Goal: Transaction & Acquisition: Purchase product/service

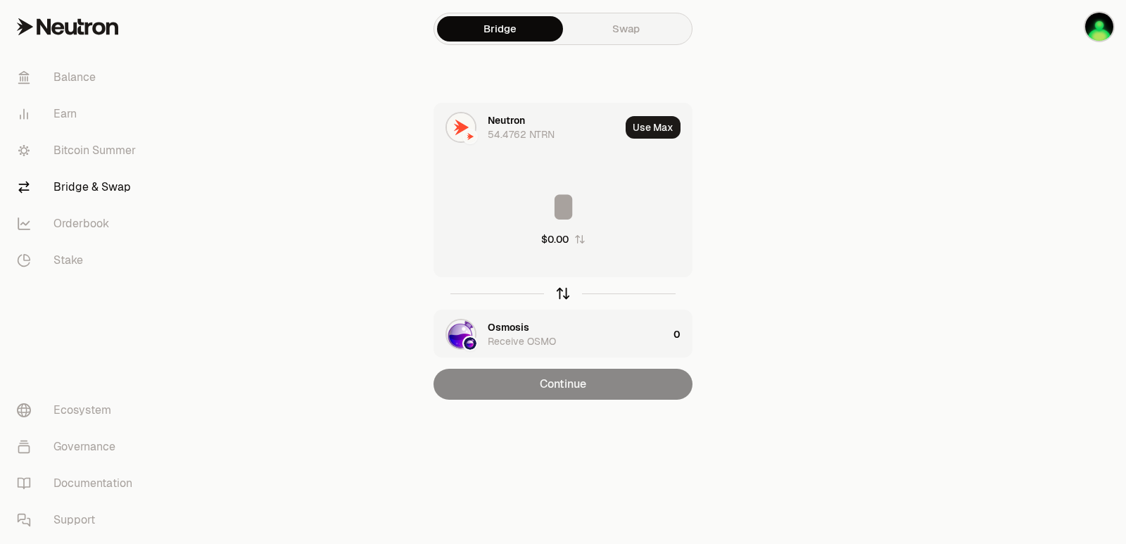
click at [563, 295] on icon "button" at bounding box center [562, 293] width 15 height 15
click at [507, 122] on div "Osmosis" at bounding box center [509, 120] width 42 height 14
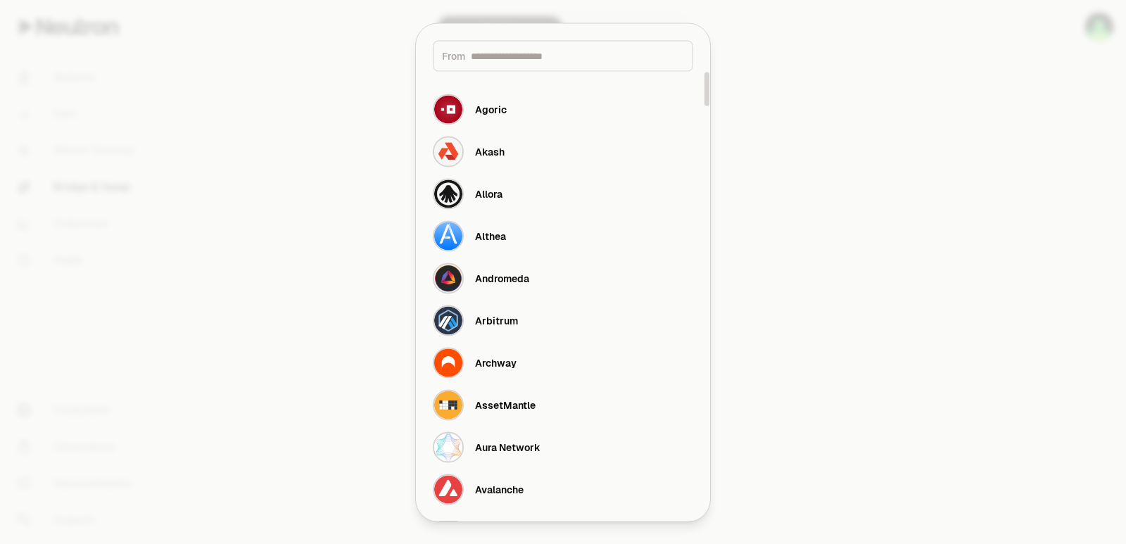
click at [521, 56] on input at bounding box center [577, 56] width 213 height 14
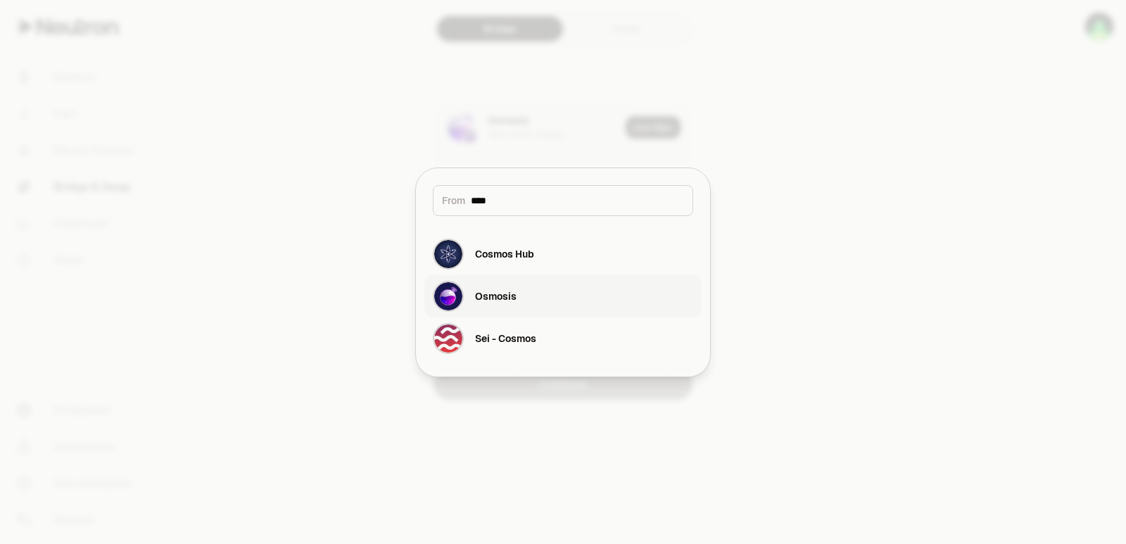
type input "****"
click at [546, 298] on button "Osmosis" at bounding box center [562, 296] width 277 height 42
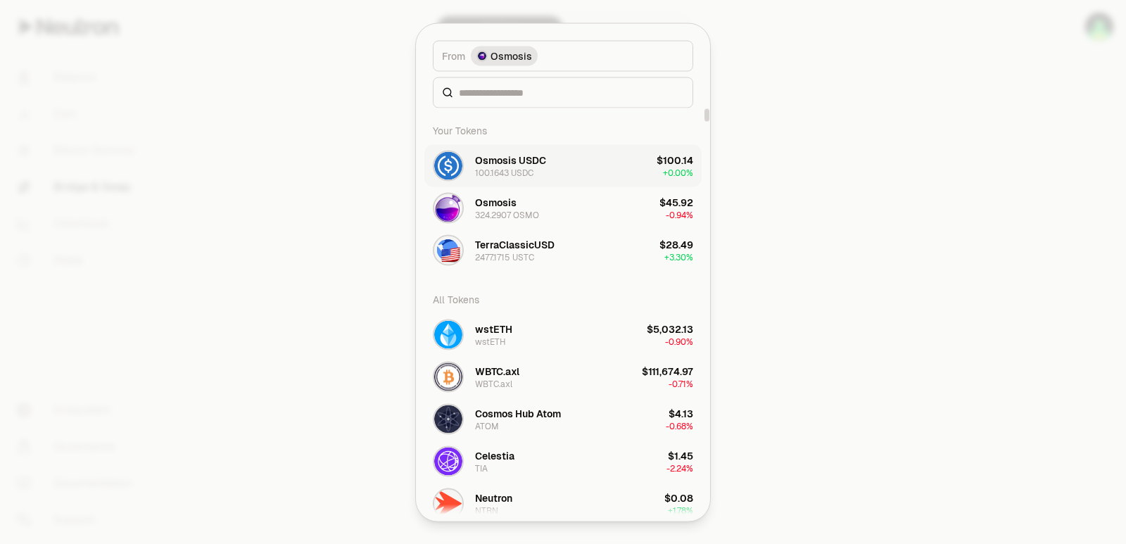
click at [514, 160] on div "Osmosis USDC" at bounding box center [510, 160] width 71 height 14
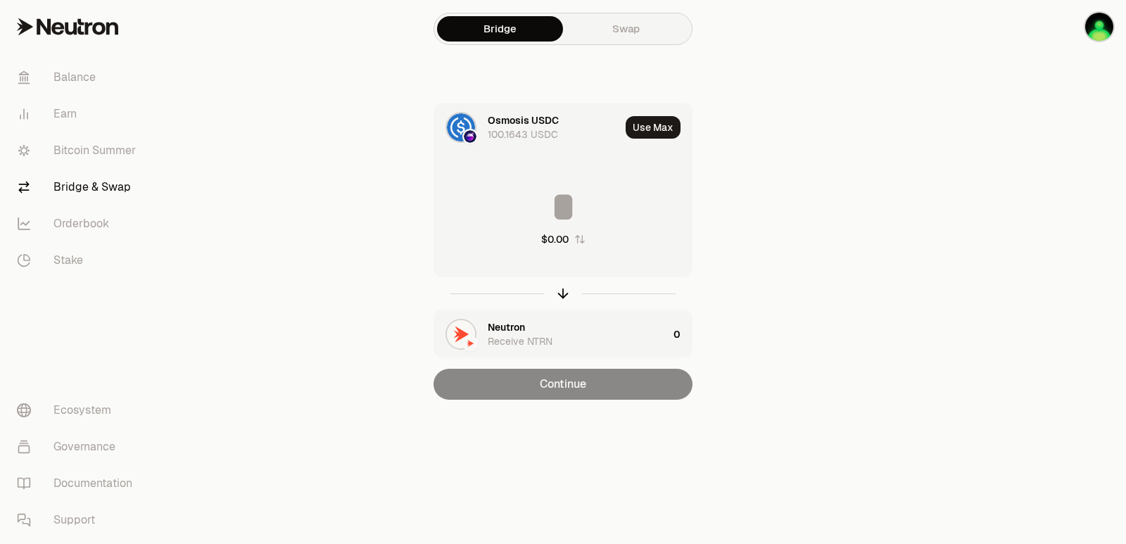
click at [505, 326] on div "Neutron" at bounding box center [506, 327] width 37 height 14
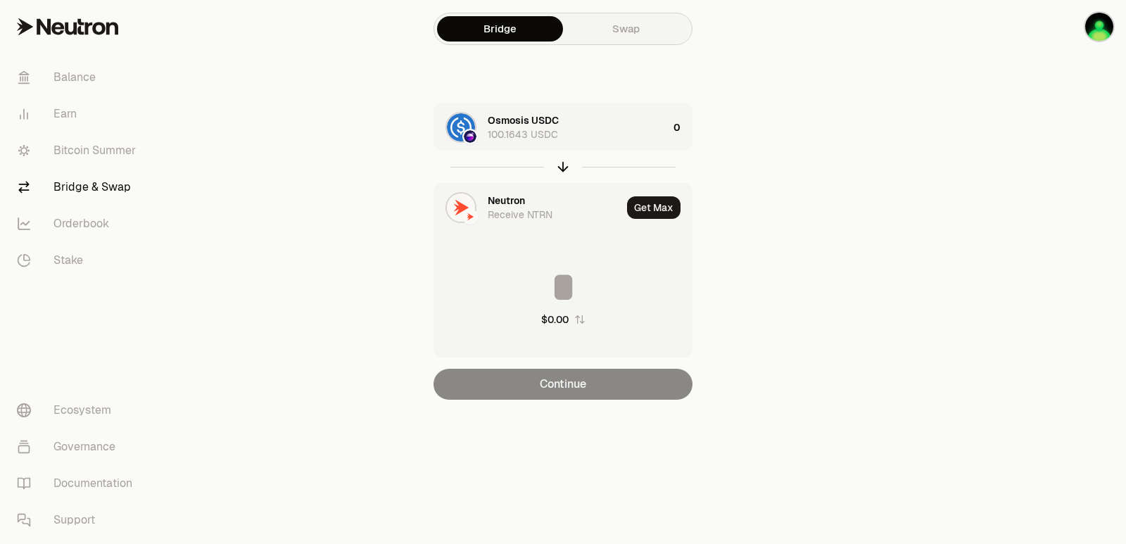
click at [514, 194] on div "Neutron" at bounding box center [506, 200] width 37 height 14
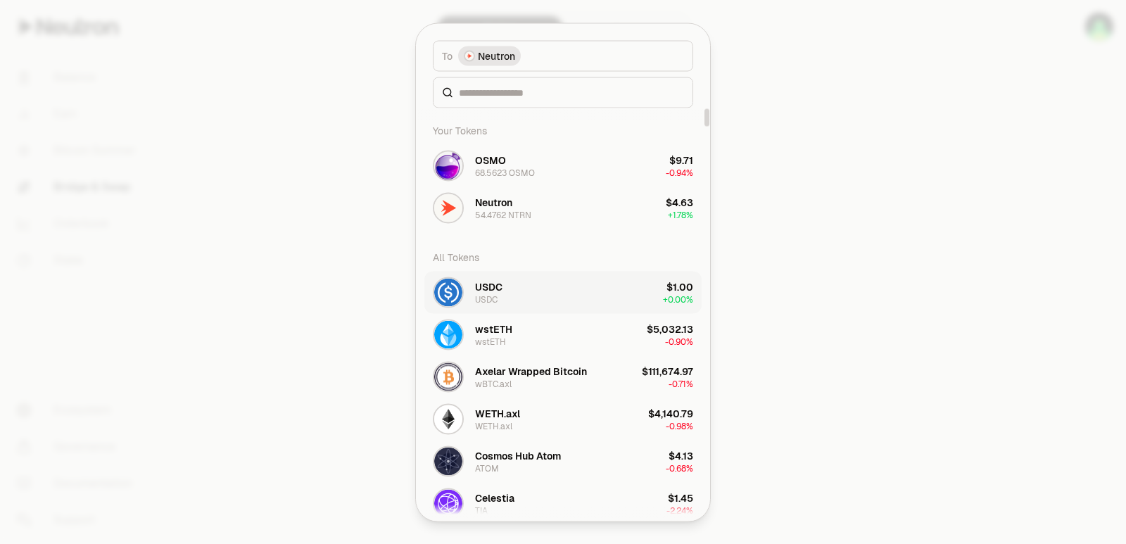
click at [504, 287] on button "USDC USDC $1.00 + 0.00%" at bounding box center [562, 292] width 277 height 42
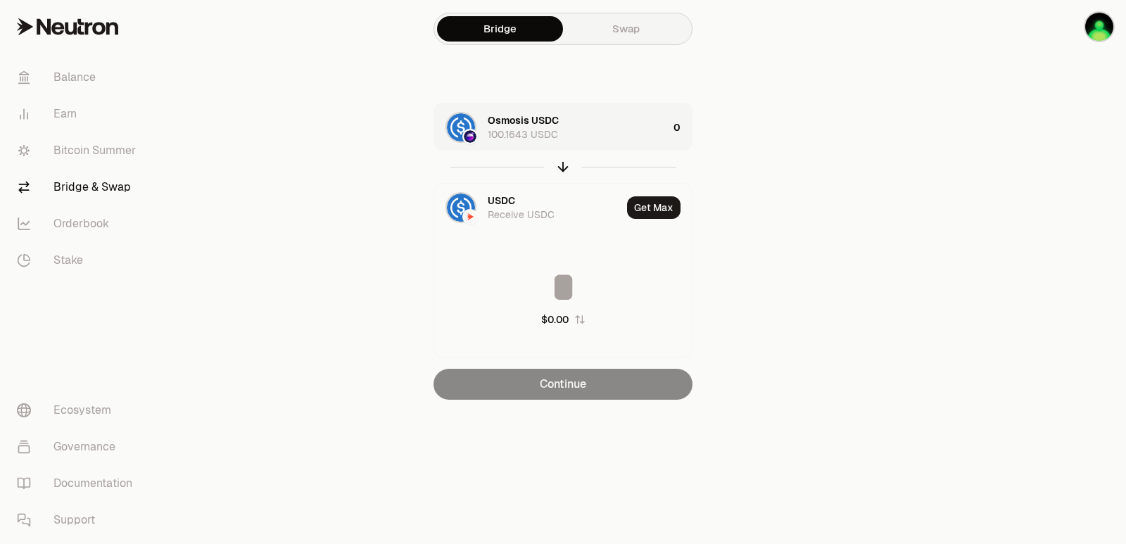
click at [604, 120] on div "Osmosis USDC 100.1643 USDC" at bounding box center [578, 127] width 180 height 28
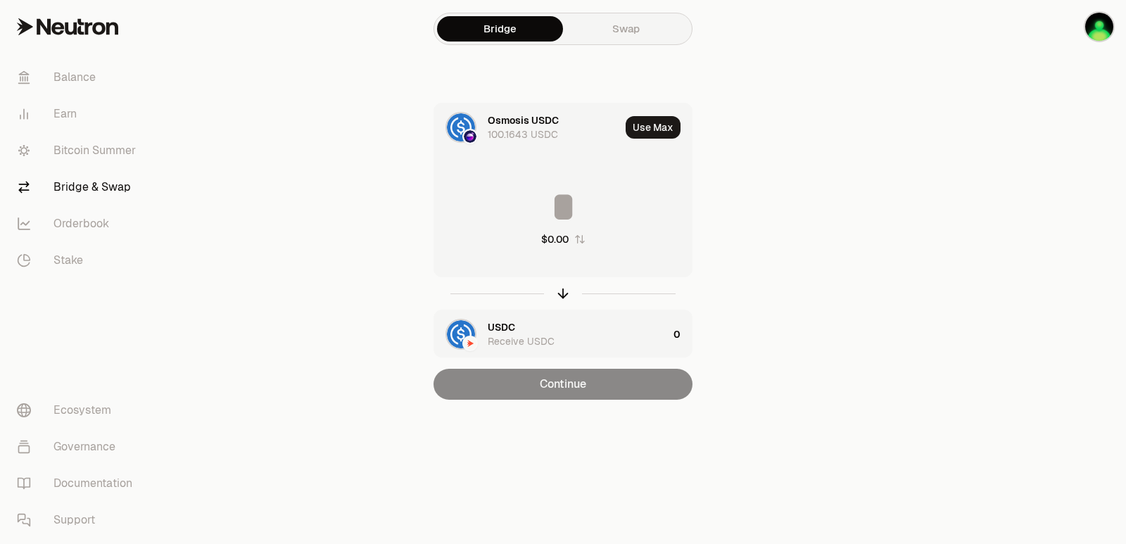
click at [507, 333] on div "USDC" at bounding box center [501, 327] width 27 height 14
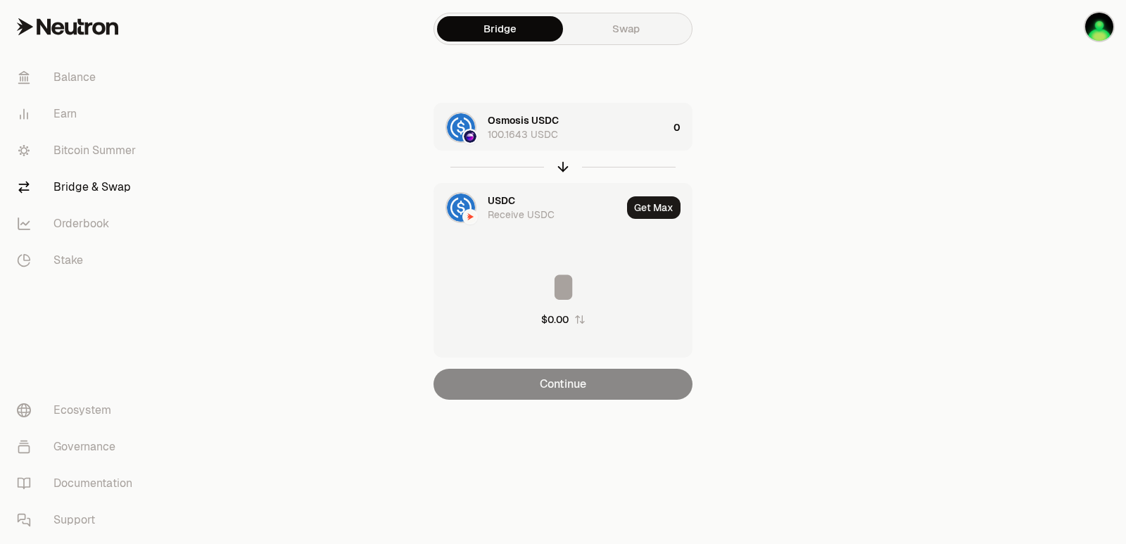
click at [516, 201] on div "USDC Receive USDC" at bounding box center [555, 207] width 134 height 28
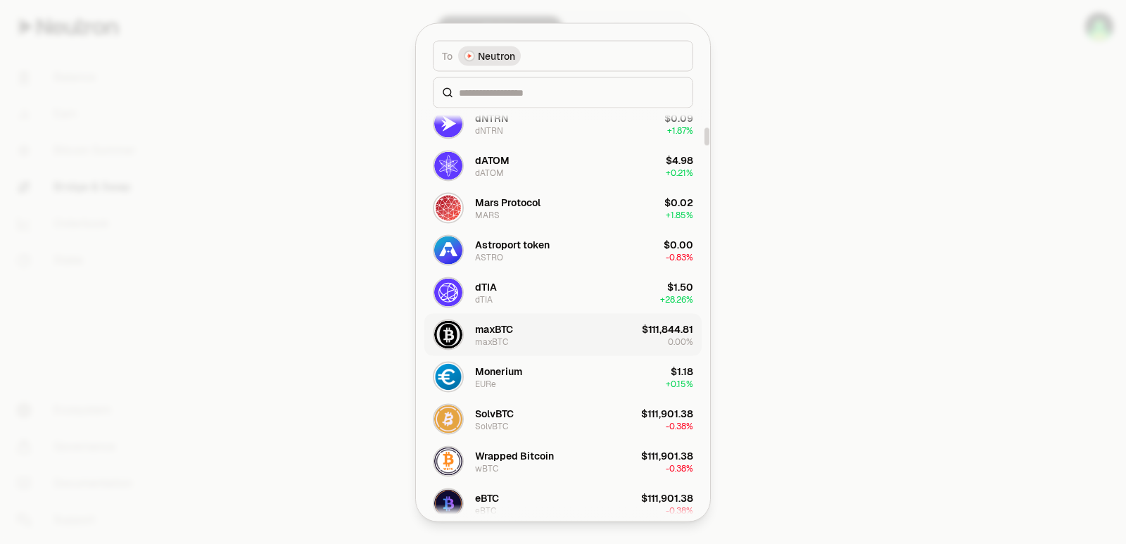
scroll to position [563, 0]
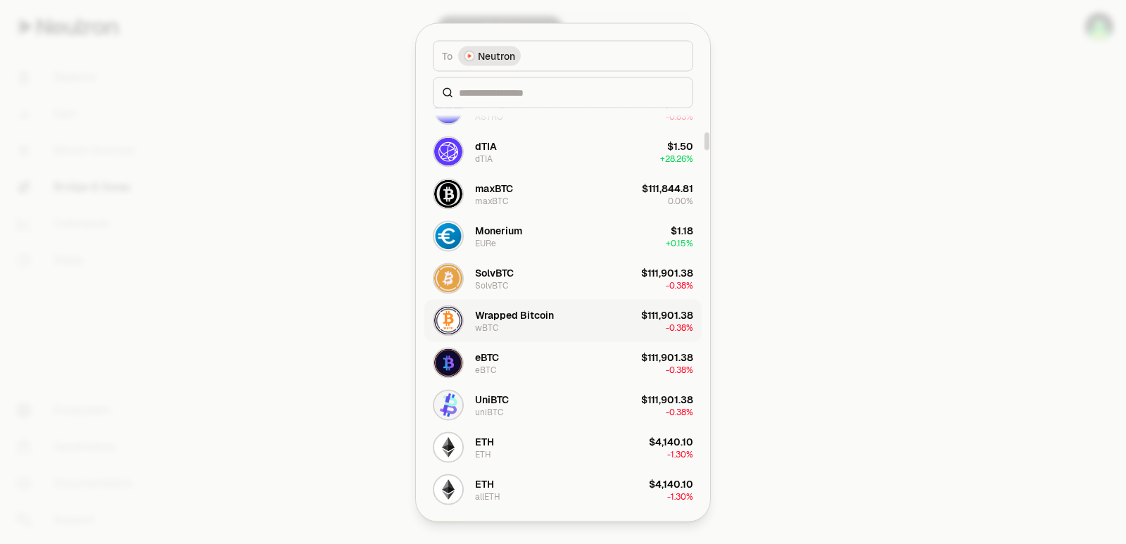
click at [527, 322] on div "Wrapped Bitcoin wBTC" at bounding box center [514, 319] width 79 height 25
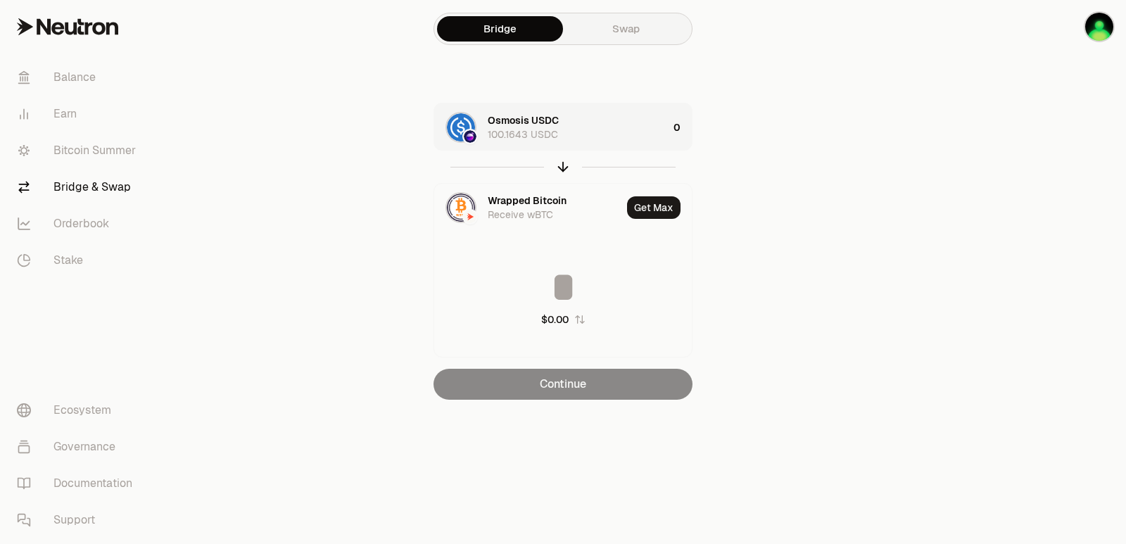
click at [638, 134] on div "Osmosis USDC 100.1643 USDC" at bounding box center [578, 127] width 180 height 28
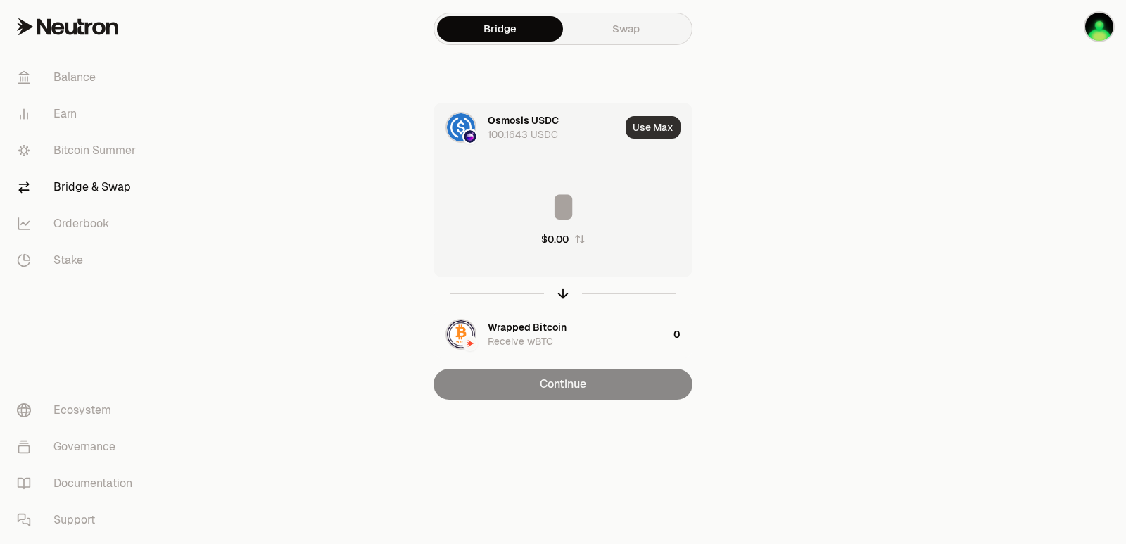
click at [665, 131] on button "Use Max" at bounding box center [652, 127] width 55 height 23
type input "**********"
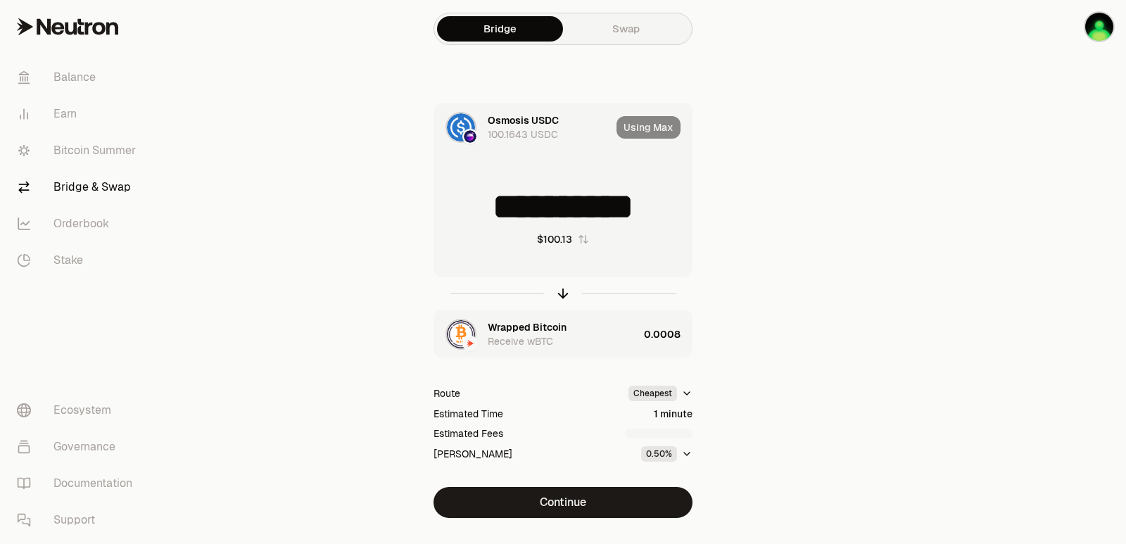
click at [606, 344] on div "Wrapped Bitcoin Receive wBTC" at bounding box center [563, 334] width 151 height 28
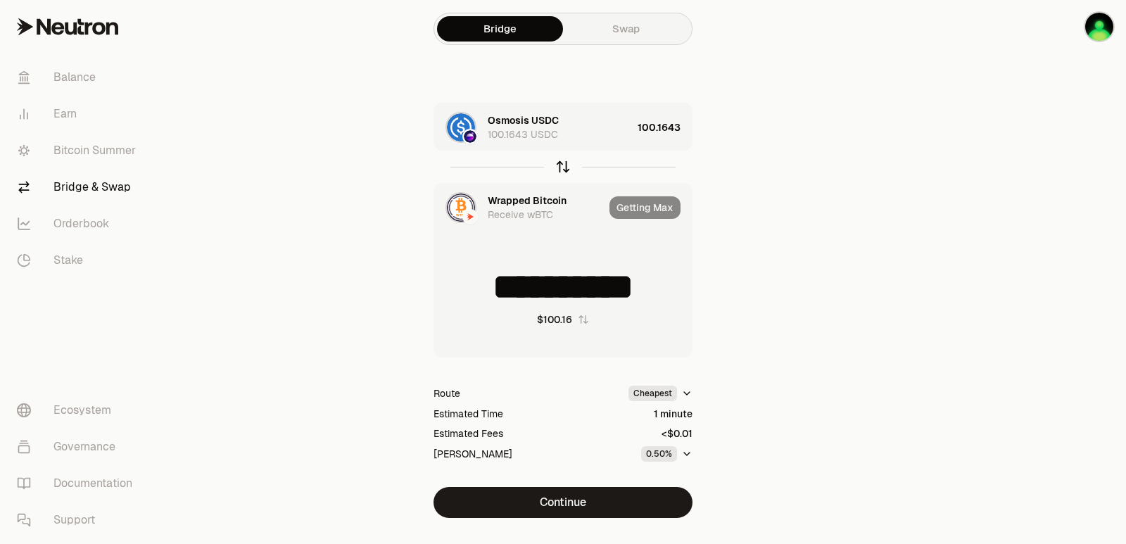
click at [564, 172] on icon "button" at bounding box center [562, 166] width 15 height 15
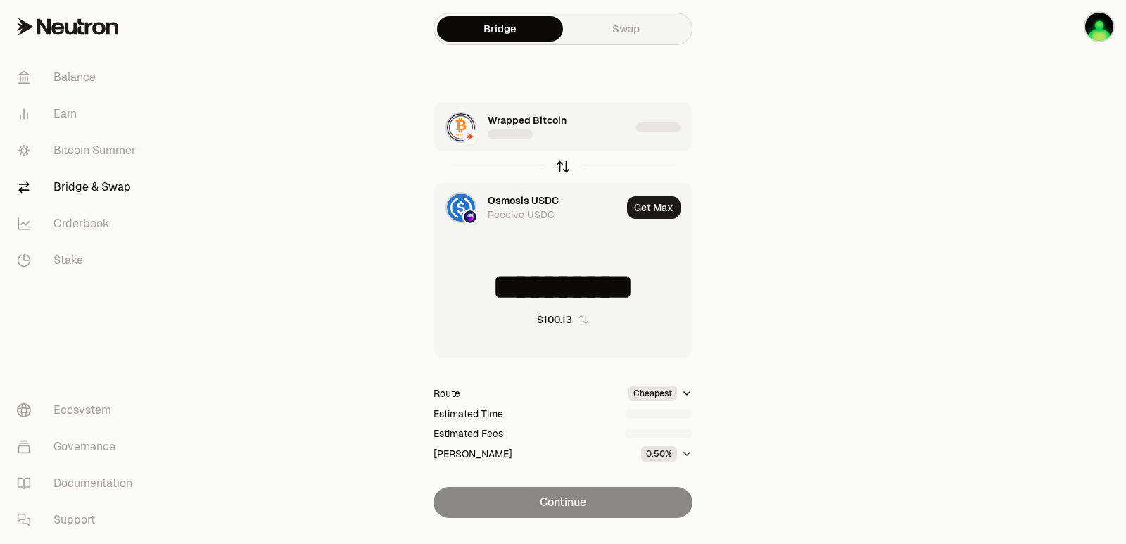
type input "**********"
click at [577, 136] on div "Wrapped Bitcoin 0 wBTC" at bounding box center [559, 127] width 142 height 28
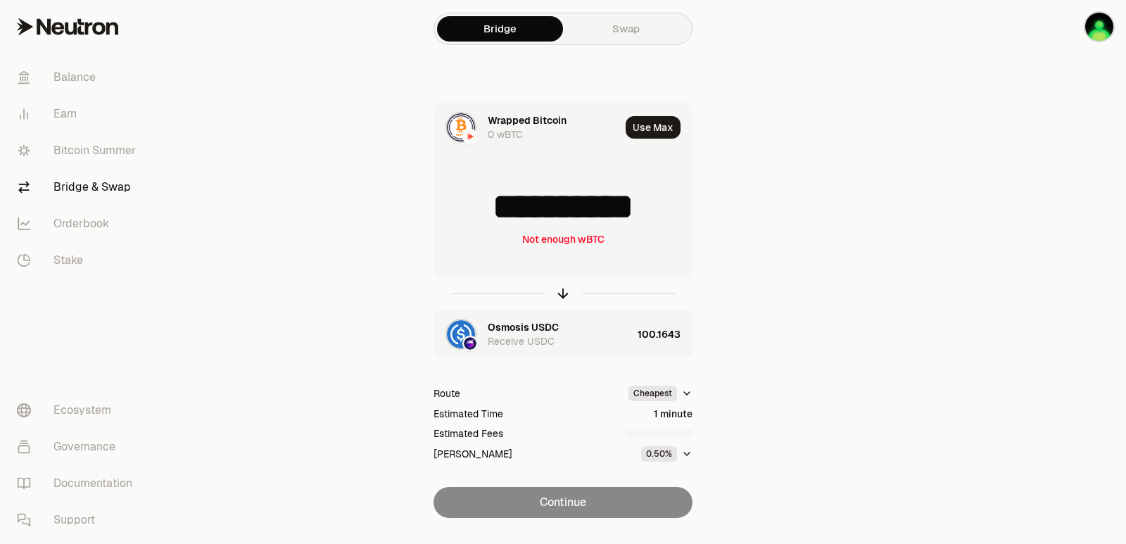
scroll to position [2, 0]
drag, startPoint x: 673, startPoint y: 212, endPoint x: 637, endPoint y: 216, distance: 35.4
click at [637, 216] on input "**********" at bounding box center [562, 207] width 257 height 42
type input "**********"
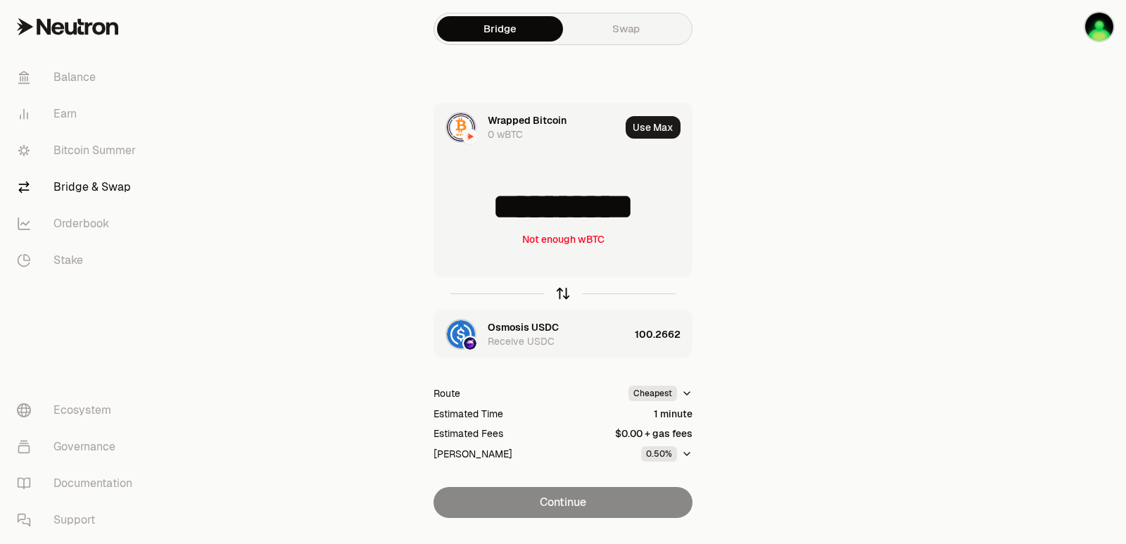
click at [561, 295] on icon "button" at bounding box center [562, 293] width 15 height 15
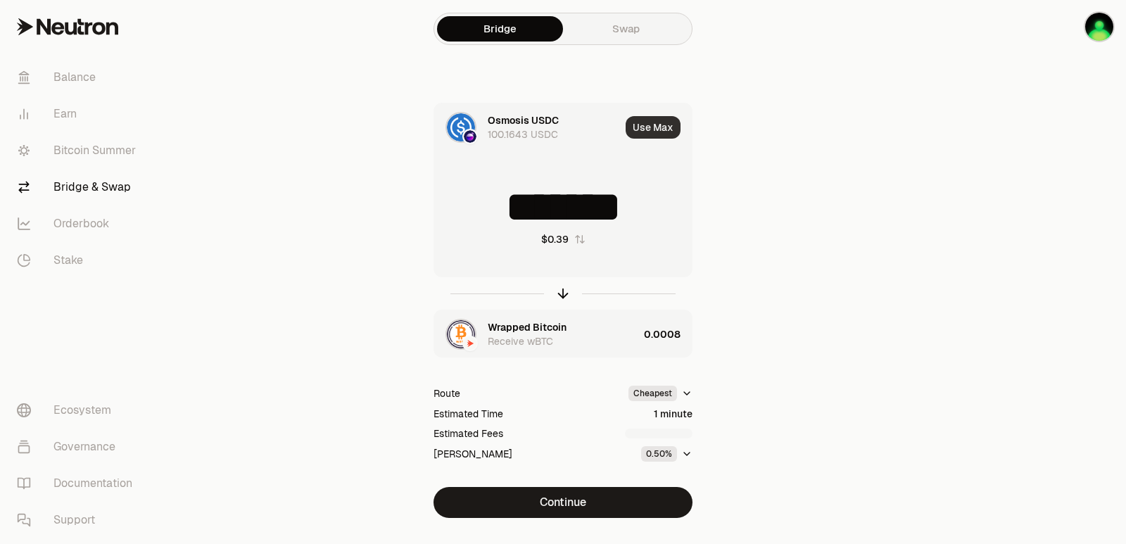
click at [658, 122] on button "Use Max" at bounding box center [652, 127] width 55 height 23
type input "**********"
click at [587, 332] on div "Wrapped Bitcoin Receive wBTC" at bounding box center [563, 334] width 151 height 28
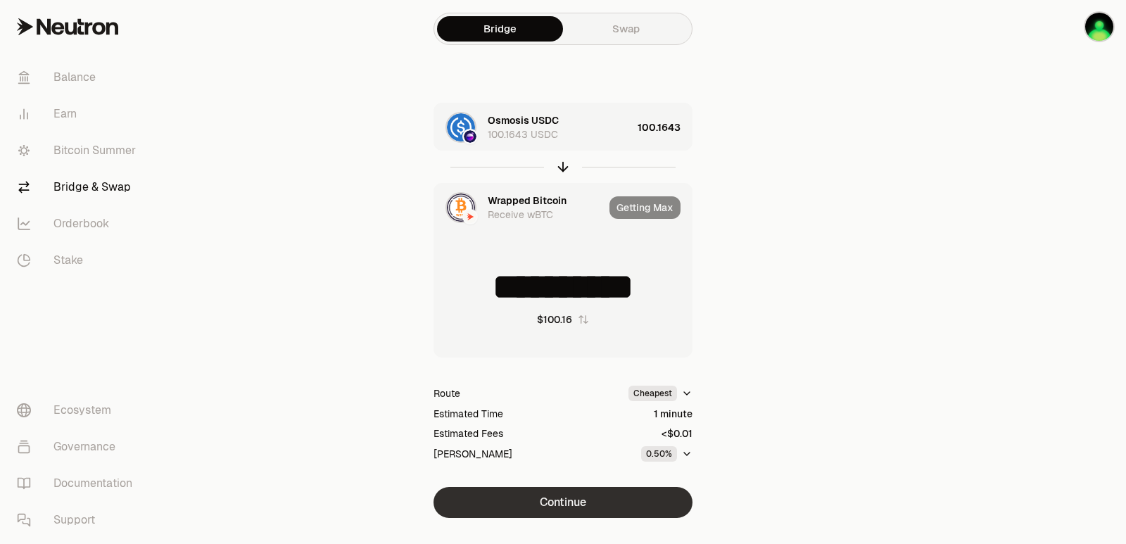
click at [558, 499] on button "Continue" at bounding box center [562, 502] width 259 height 31
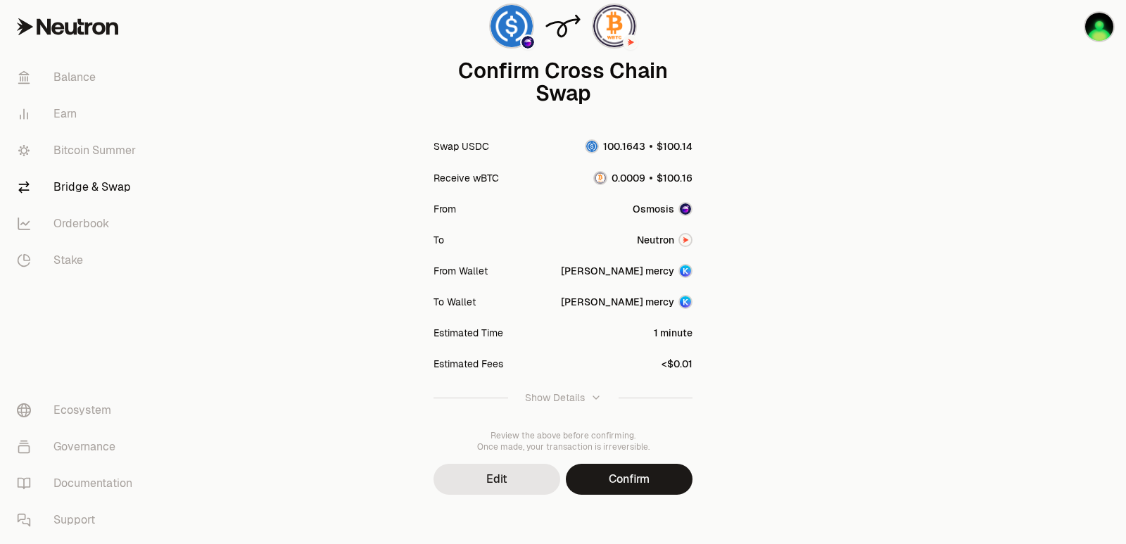
scroll to position [116, 0]
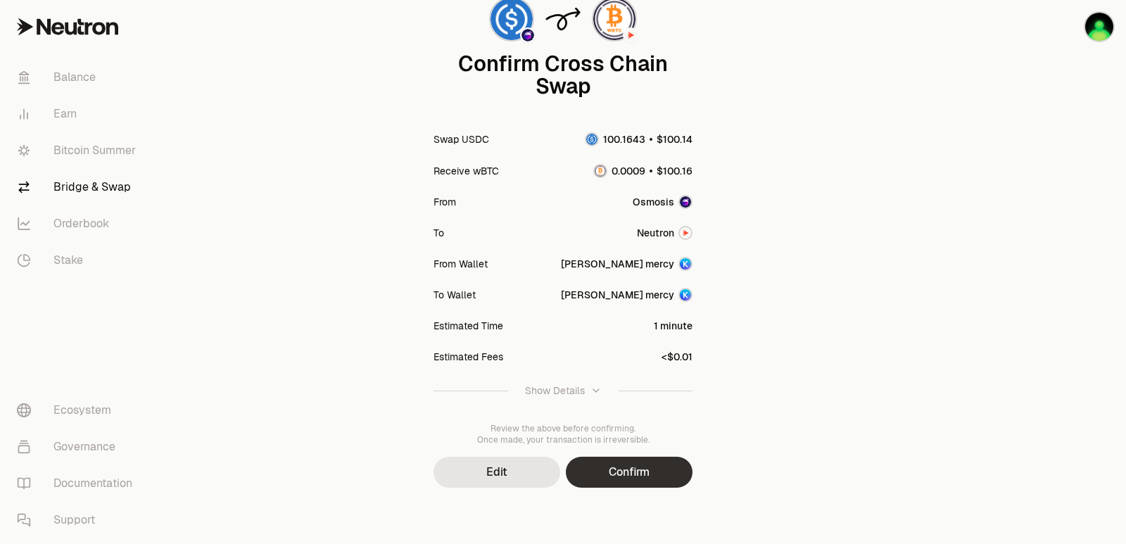
click at [606, 473] on button "Confirm" at bounding box center [629, 472] width 127 height 31
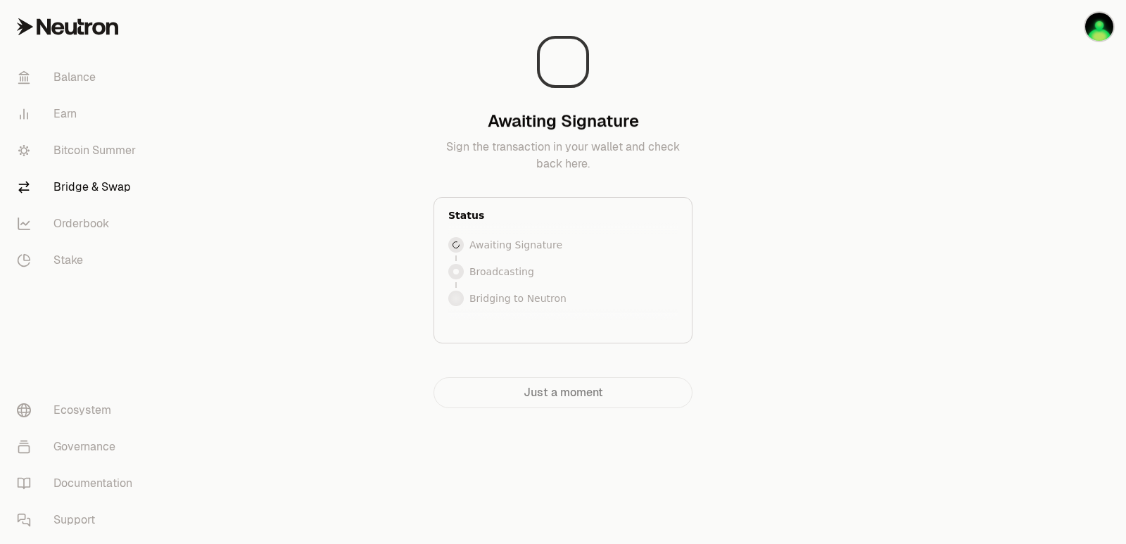
scroll to position [0, 0]
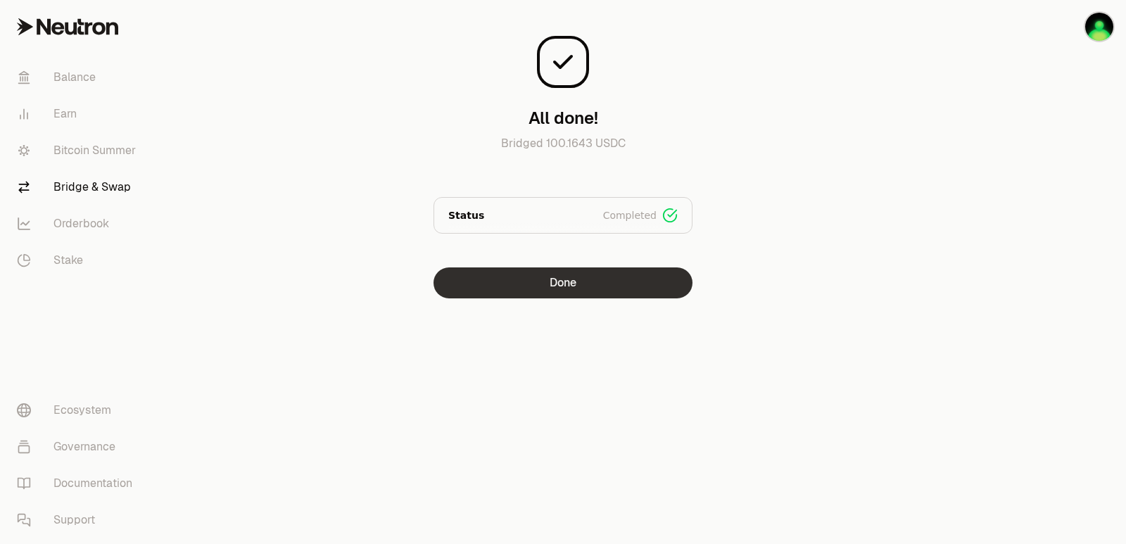
click at [514, 293] on button "Done" at bounding box center [562, 282] width 259 height 31
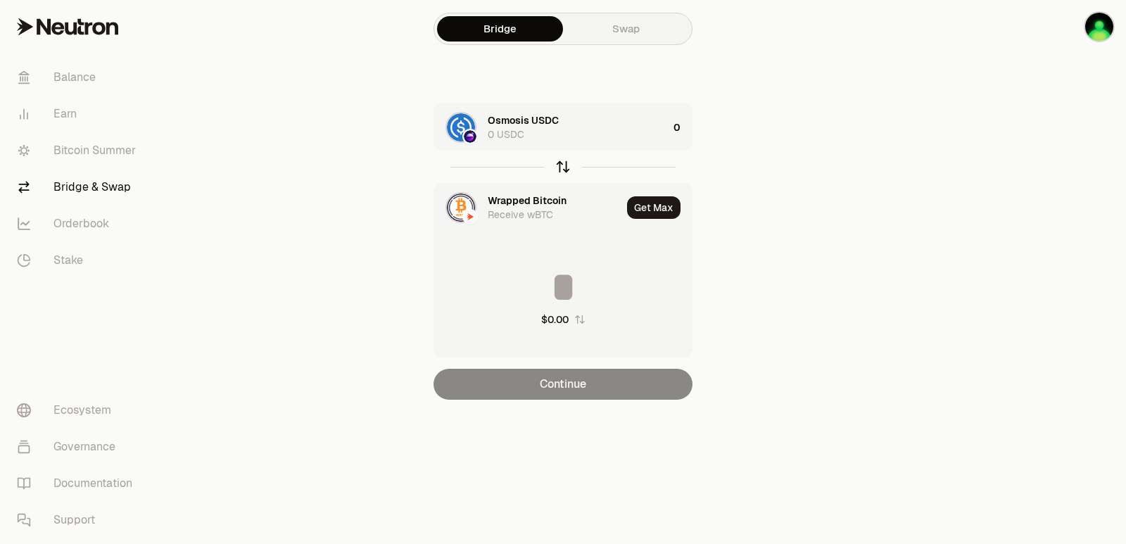
click at [567, 164] on icon "button" at bounding box center [562, 166] width 15 height 15
click at [594, 141] on div "Wrapped Bitcoin 0 wBTC" at bounding box center [578, 127] width 180 height 28
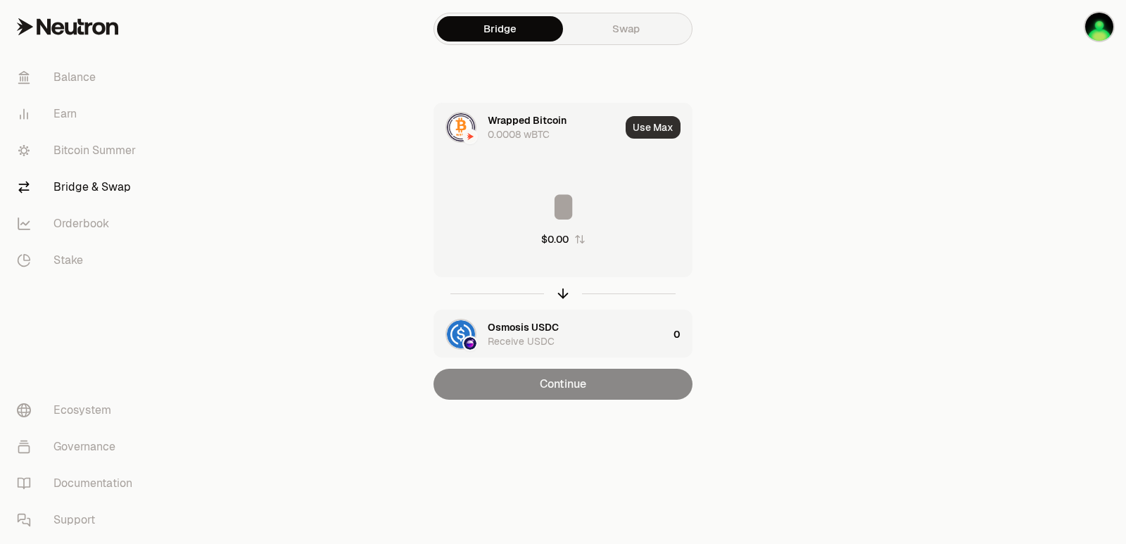
click at [655, 132] on button "Use Max" at bounding box center [652, 127] width 55 height 23
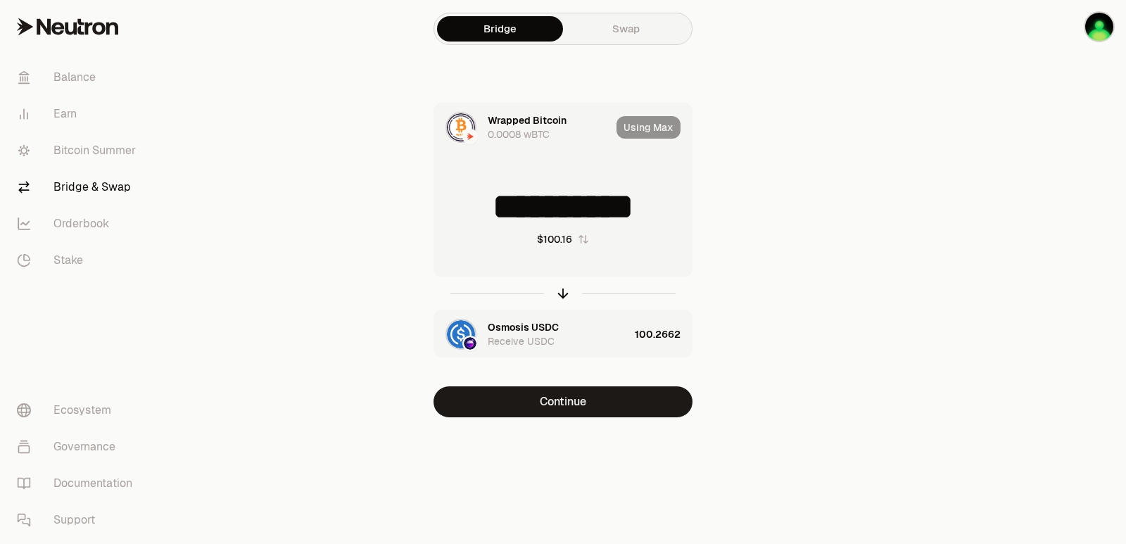
type input "**********"
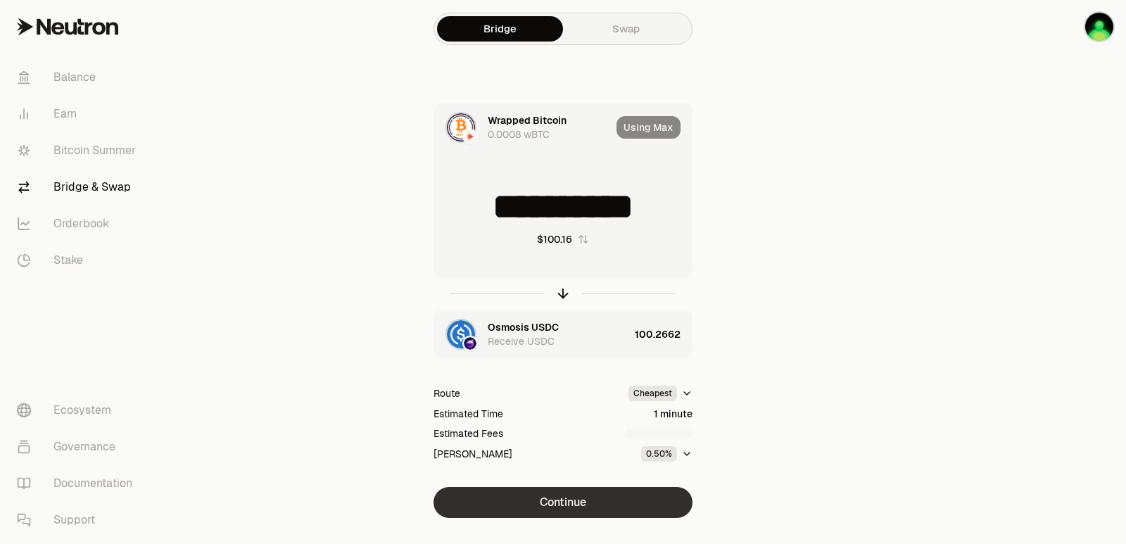
click at [586, 498] on button "Continue" at bounding box center [562, 502] width 259 height 31
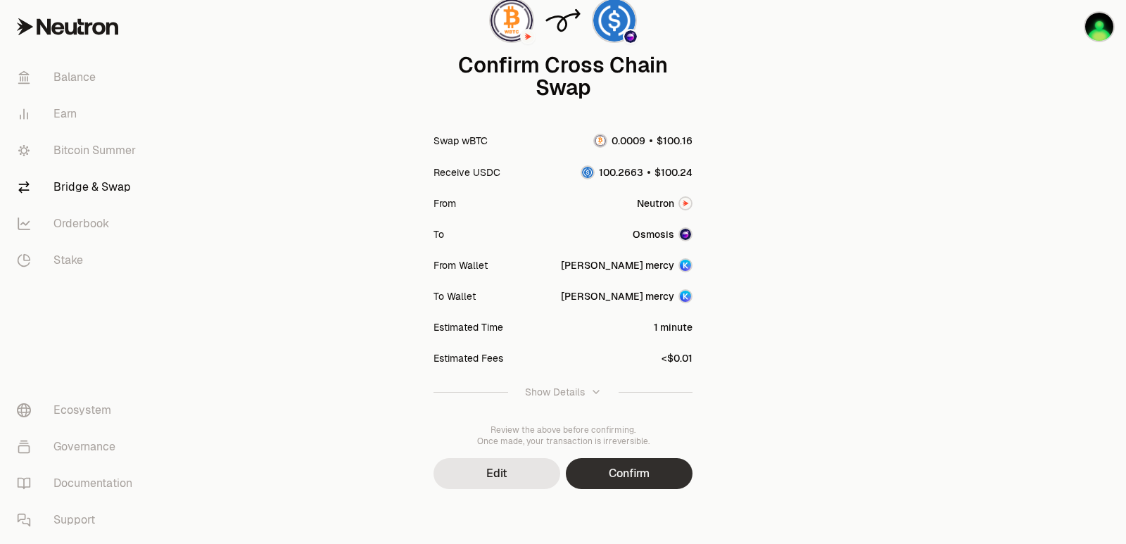
scroll to position [116, 0]
click at [617, 466] on button "Confirm" at bounding box center [629, 472] width 127 height 31
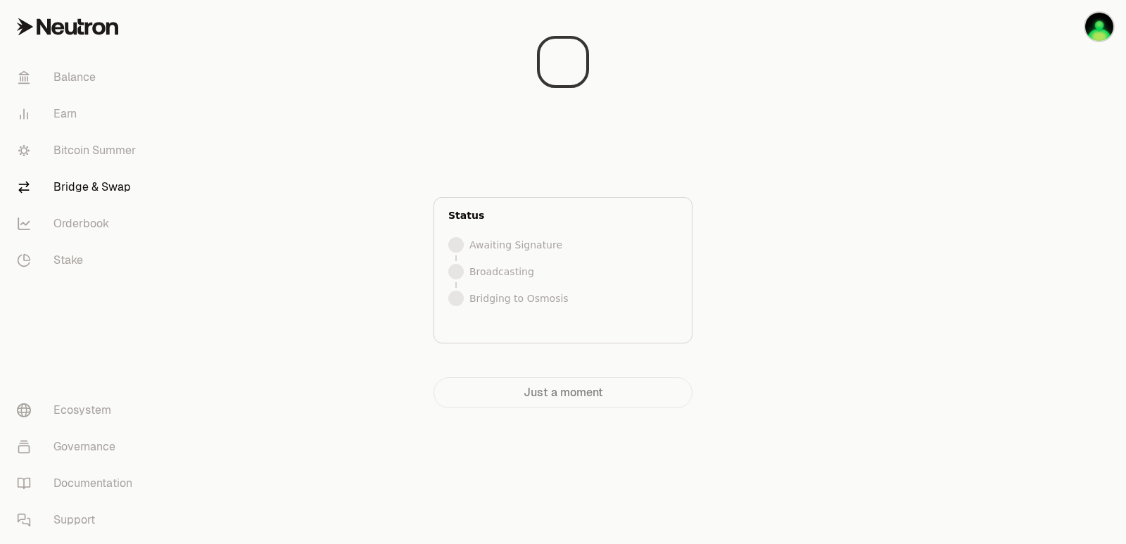
scroll to position [0, 0]
